Goal: Communication & Community: Answer question/provide support

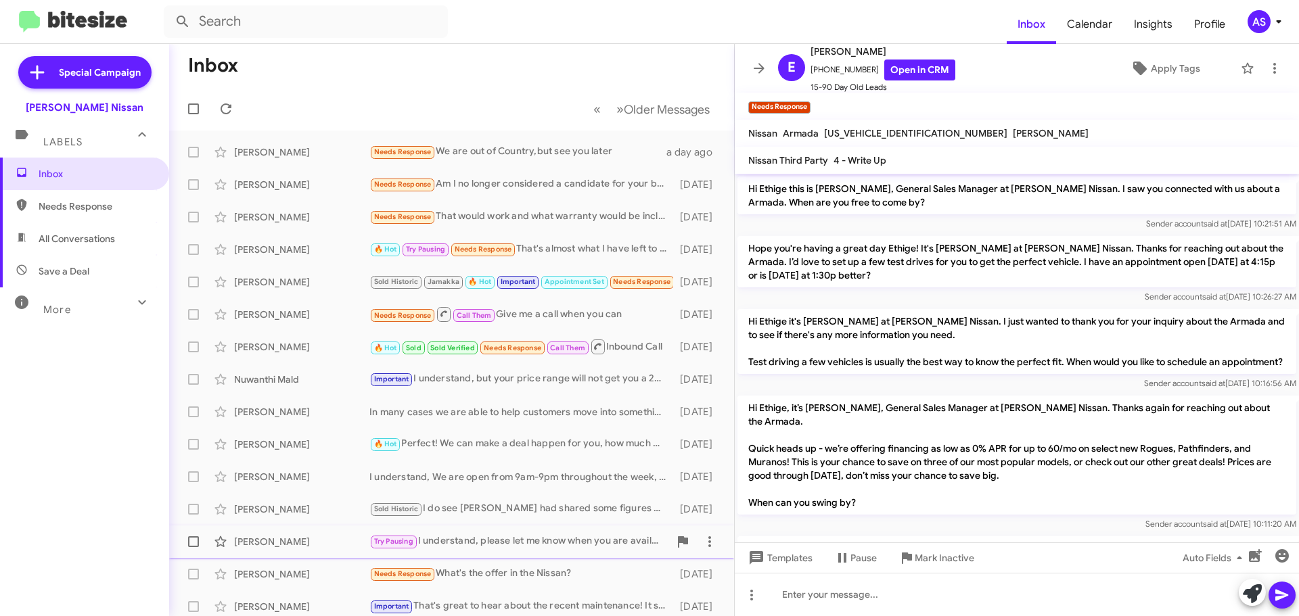
scroll to position [616, 0]
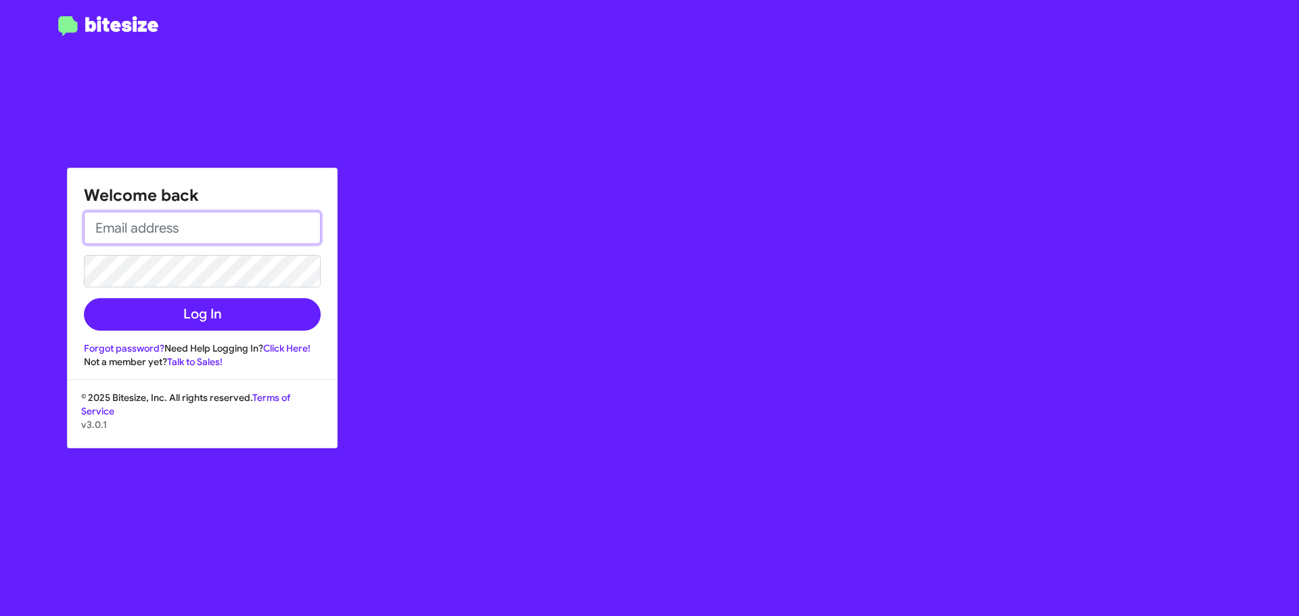
type input "[EMAIL_ADDRESS][DOMAIN_NAME]"
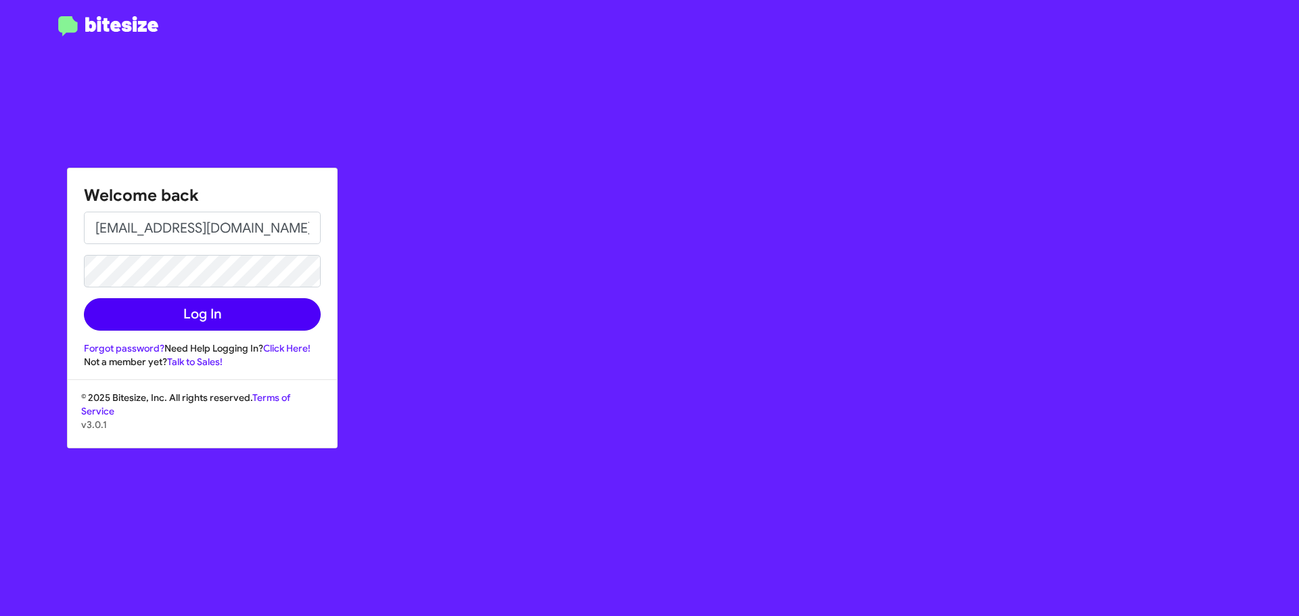
click at [189, 296] on form "[EMAIL_ADDRESS][DOMAIN_NAME] Log In" at bounding box center [202, 271] width 237 height 119
click at [195, 312] on button "Log In" at bounding box center [202, 314] width 237 height 32
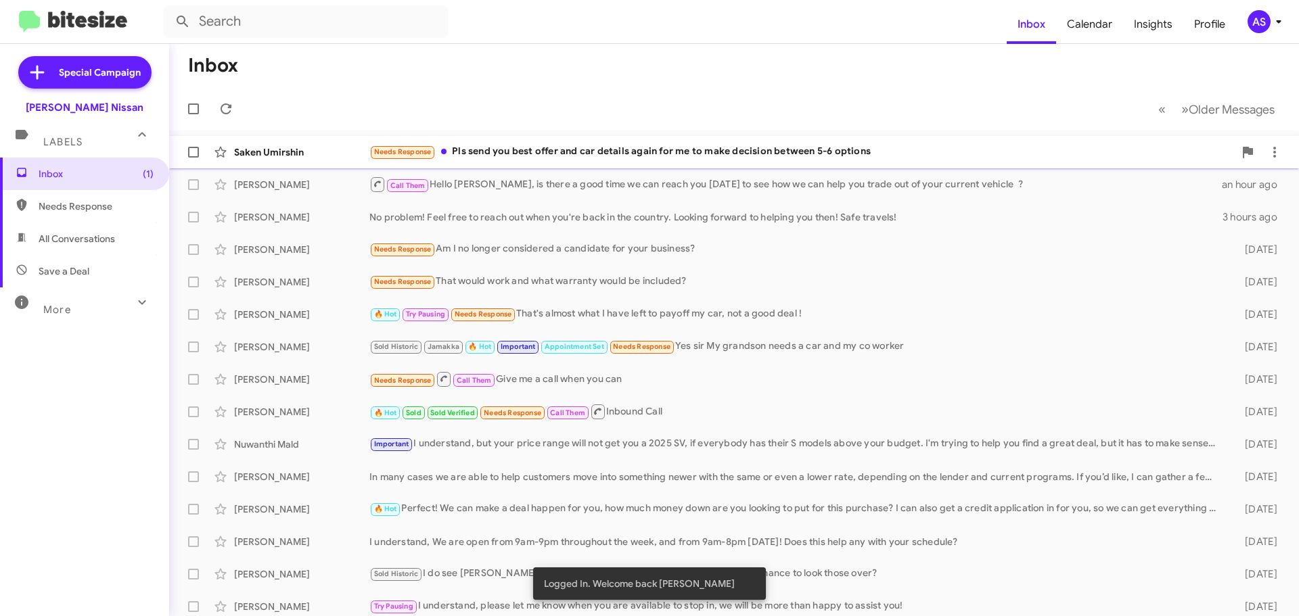
click at [613, 154] on div "Needs Response Pls send you best offer and car details again for me to make dec…" at bounding box center [801, 152] width 865 height 16
